Goal: Use online tool/utility: Use online tool/utility

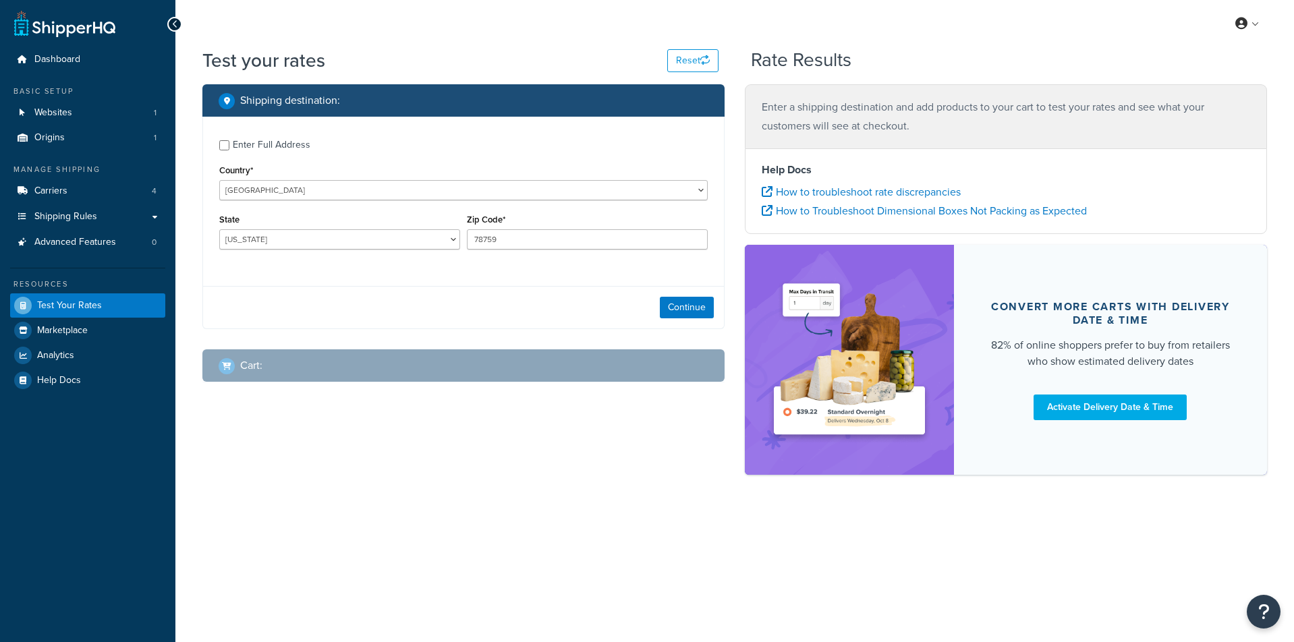
select select "[GEOGRAPHIC_DATA]"
click at [295, 192] on select "[GEOGRAPHIC_DATA] [GEOGRAPHIC_DATA] [GEOGRAPHIC_DATA] [GEOGRAPHIC_DATA] [GEOGRA…" at bounding box center [463, 190] width 488 height 20
select select "GB"
click at [219, 180] on select "[GEOGRAPHIC_DATA] [GEOGRAPHIC_DATA] [GEOGRAPHIC_DATA] [GEOGRAPHIC_DATA] [GEOGRA…" at bounding box center [463, 190] width 488 height 20
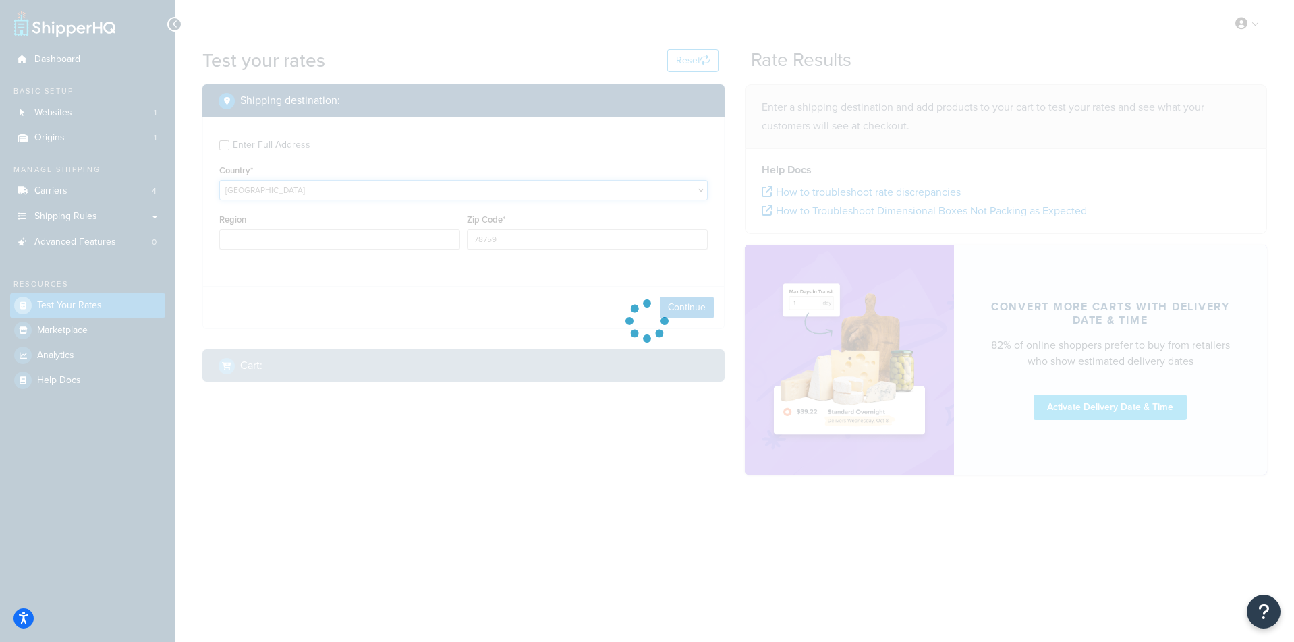
type input "[GEOGRAPHIC_DATA]"
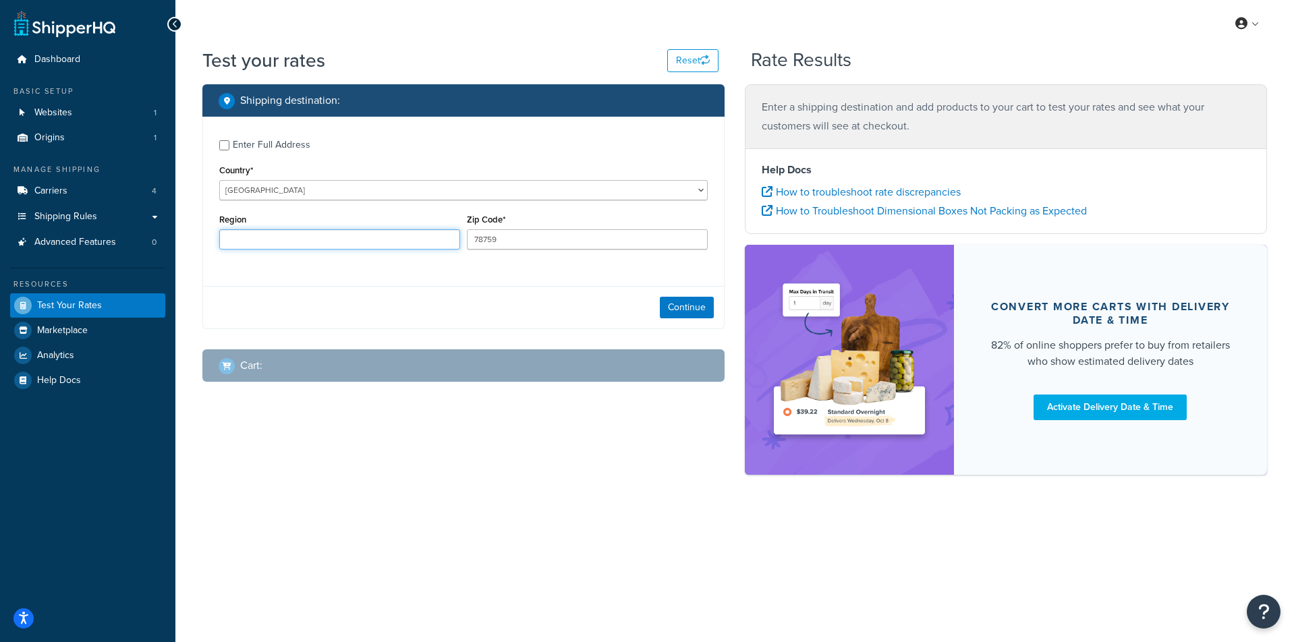
drag, startPoint x: 270, startPoint y: 242, endPoint x: 219, endPoint y: 244, distance: 51.3
click at [215, 244] on div "Enter Full Address Country* [GEOGRAPHIC_DATA] [GEOGRAPHIC_DATA] [GEOGRAPHIC_DAT…" at bounding box center [463, 196] width 521 height 159
click at [525, 245] on input "78759" at bounding box center [587, 239] width 241 height 20
type input "PO37"
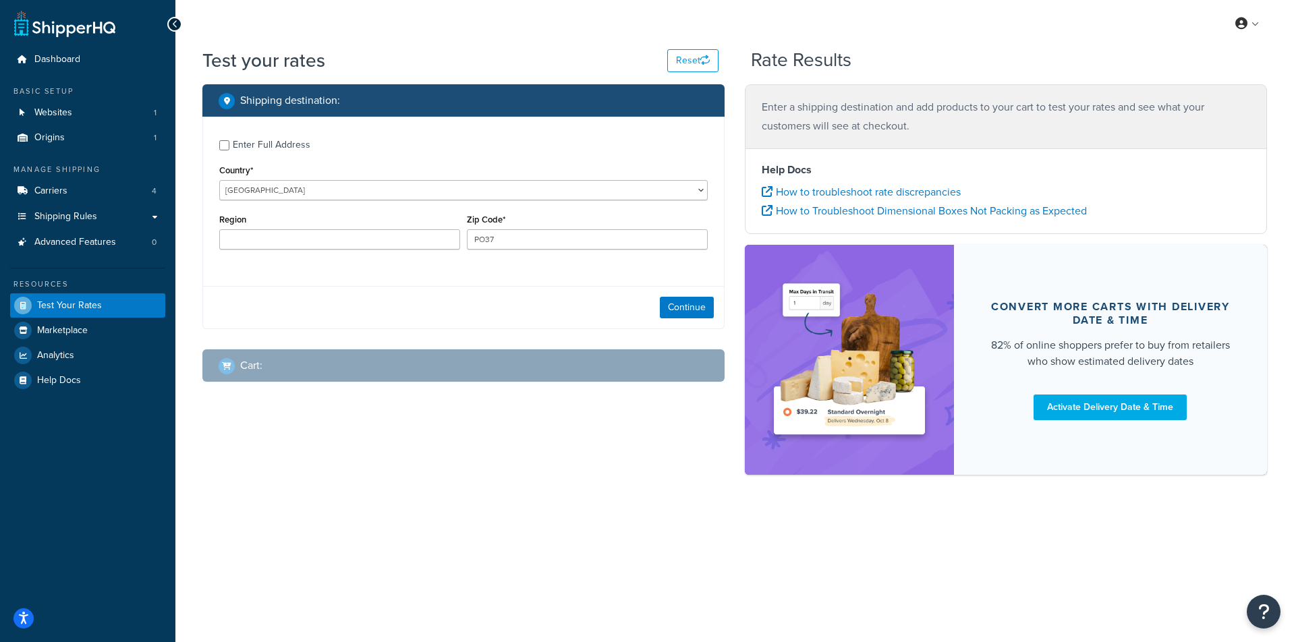
click at [485, 270] on div "Enter Full Address Country* [GEOGRAPHIC_DATA] [GEOGRAPHIC_DATA] [GEOGRAPHIC_DAT…" at bounding box center [463, 196] width 521 height 159
click at [702, 305] on button "Continue" at bounding box center [687, 308] width 54 height 22
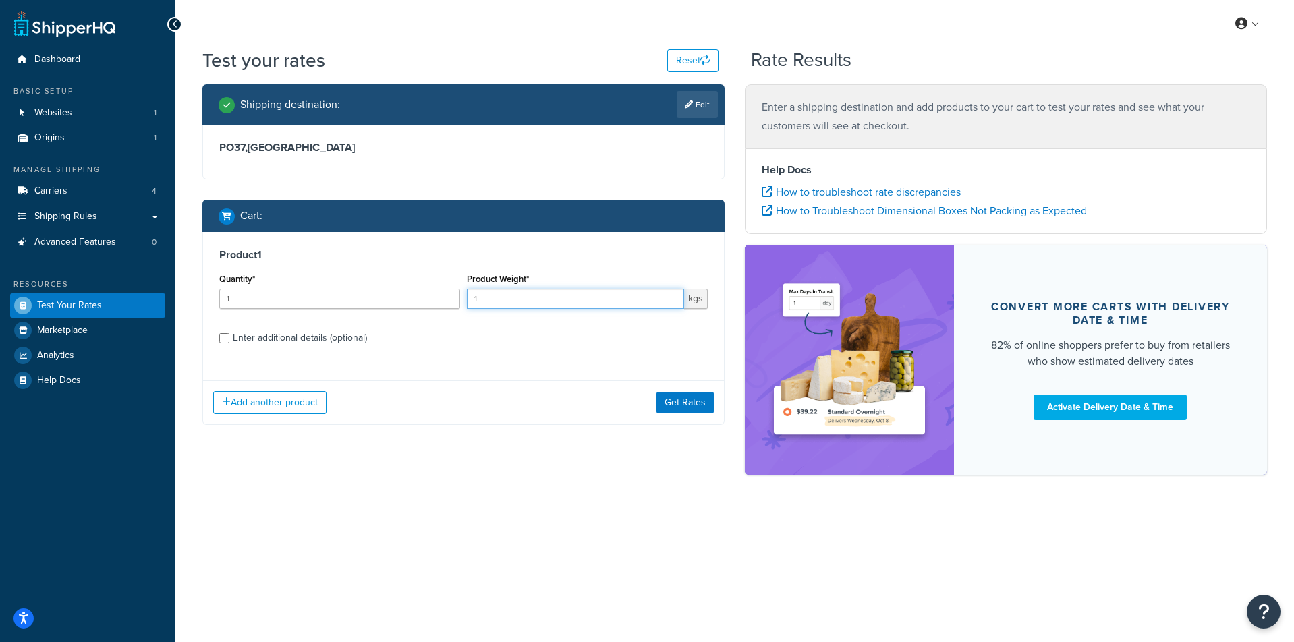
click at [565, 309] on input "1" at bounding box center [575, 299] width 217 height 20
click at [226, 341] on input "Enter additional details (optional)" at bounding box center [224, 338] width 10 height 10
checkbox input "true"
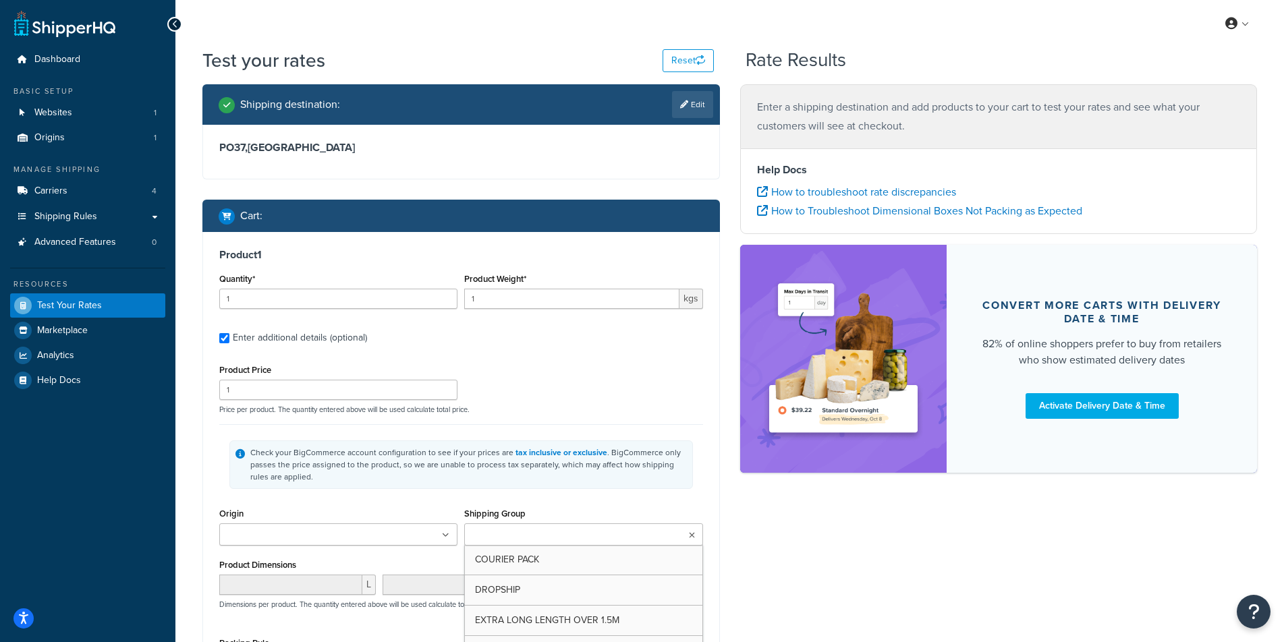
click at [510, 541] on input "Shipping Group" at bounding box center [527, 535] width 119 height 15
type input "sma"
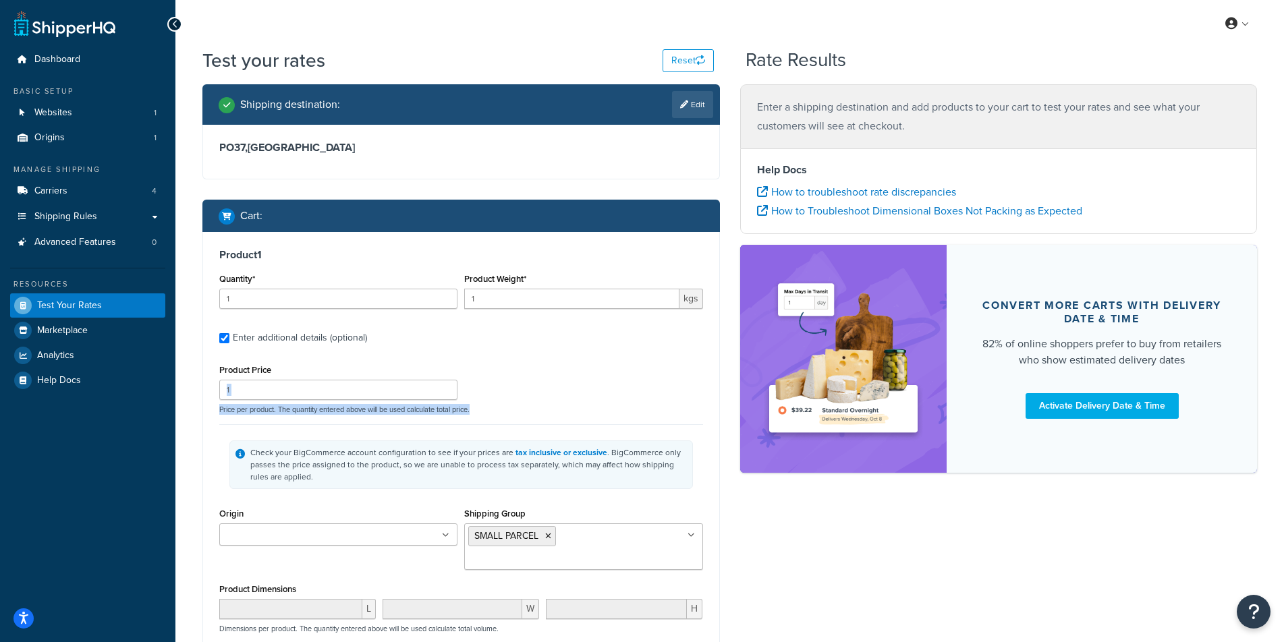
click at [622, 400] on div "Product Price 1 Price per product. The quantity entered above will be used calc…" at bounding box center [461, 387] width 490 height 53
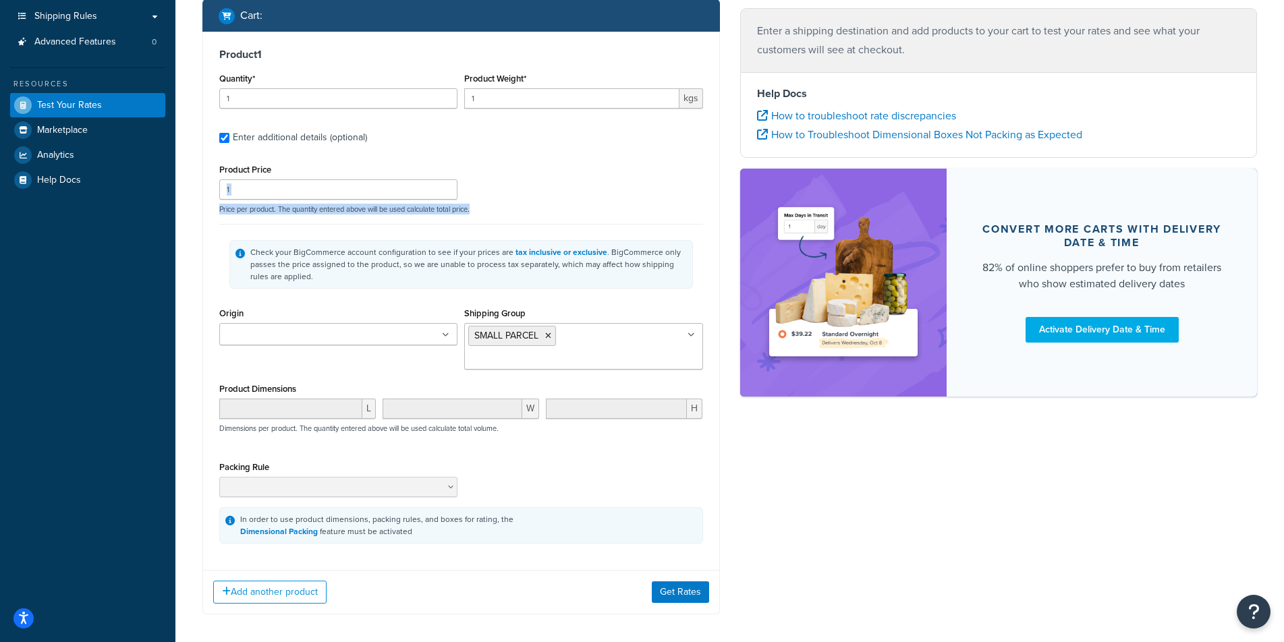
scroll to position [202, 0]
click at [687, 580] on button "Get Rates" at bounding box center [680, 591] width 57 height 22
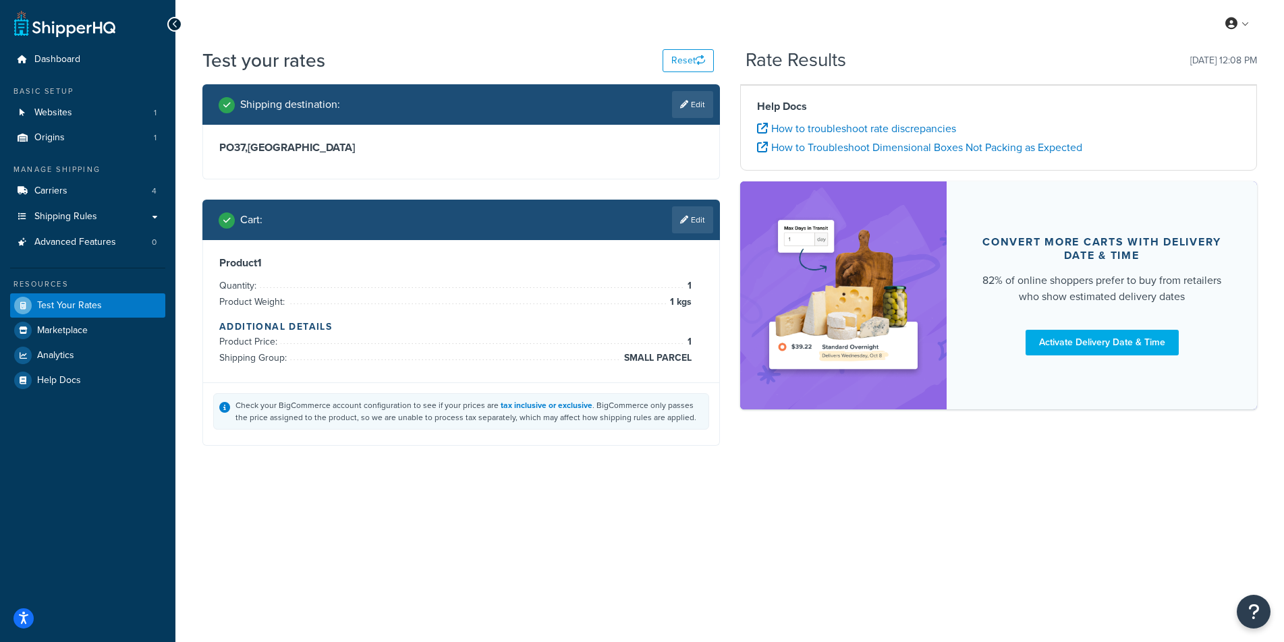
scroll to position [0, 0]
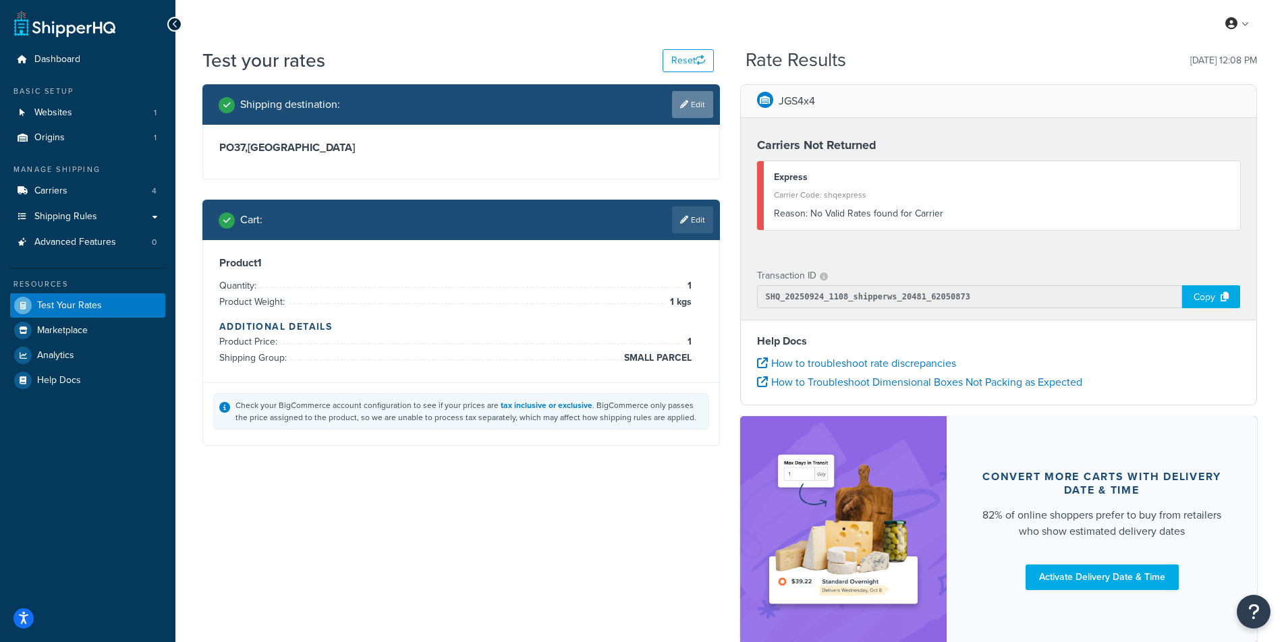
click at [698, 106] on link "Edit" at bounding box center [692, 104] width 41 height 27
select select "GB"
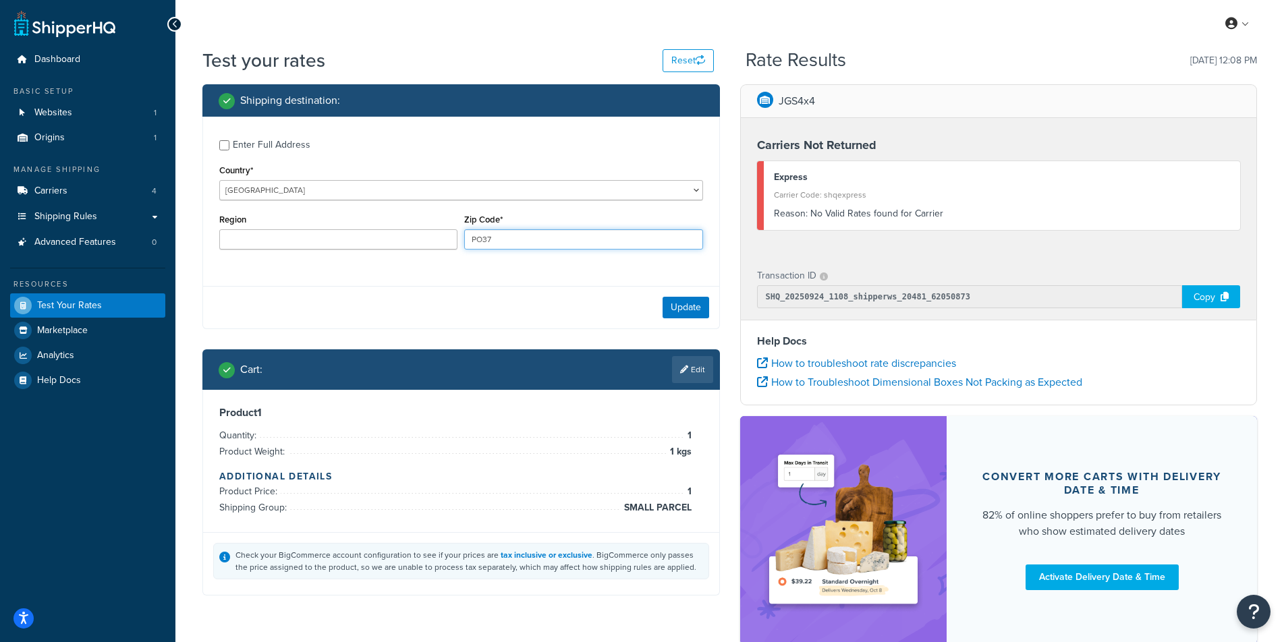
click at [549, 242] on input "PO37" at bounding box center [583, 239] width 238 height 20
type input "NN14"
click at [695, 313] on button "Update" at bounding box center [685, 308] width 47 height 22
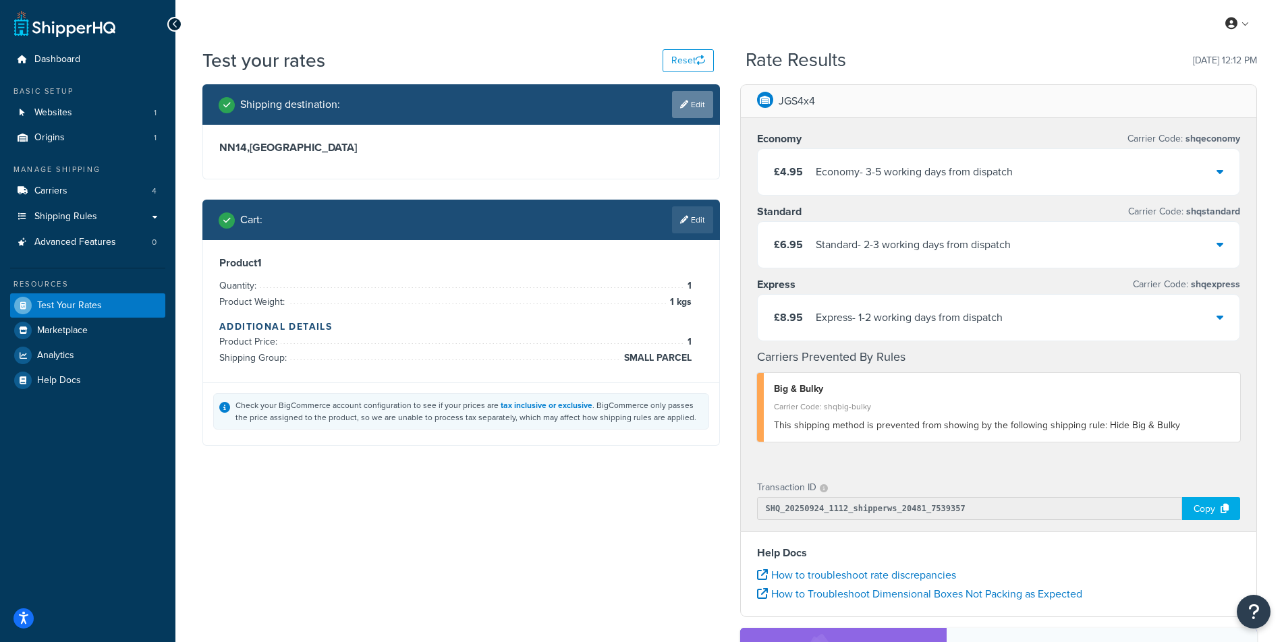
click at [691, 98] on link "Edit" at bounding box center [692, 104] width 41 height 27
select select "GB"
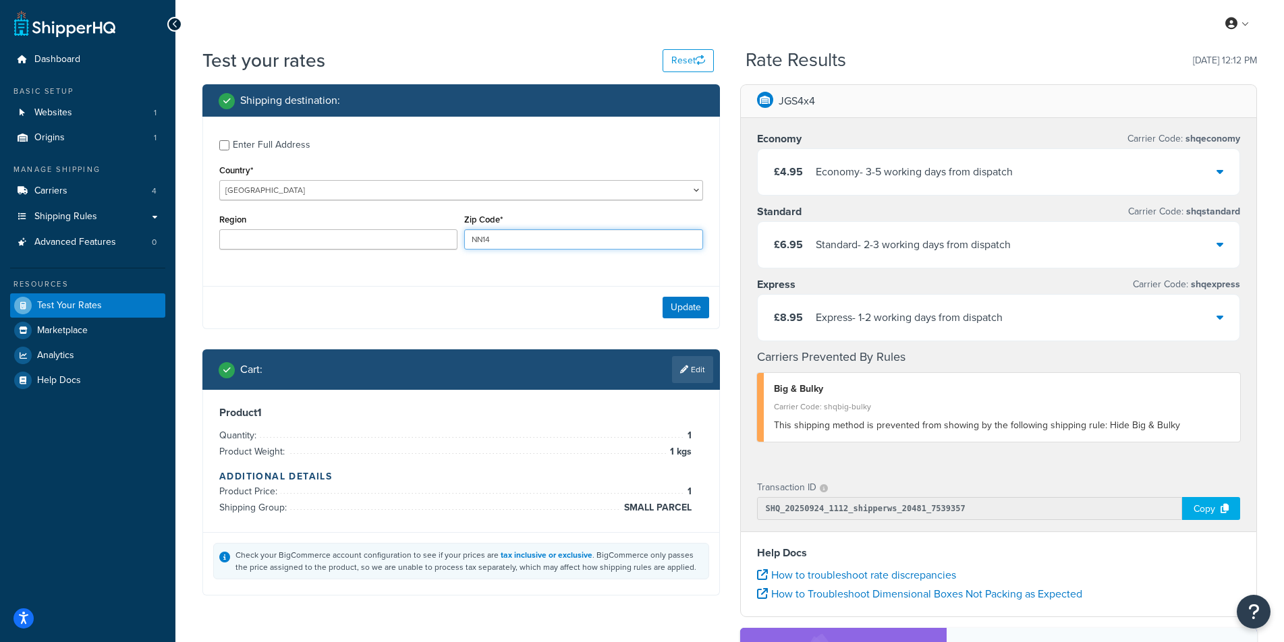
click at [582, 246] on input "NN14" at bounding box center [583, 239] width 238 height 20
type input "PO37"
click at [683, 302] on button "Update" at bounding box center [685, 308] width 47 height 22
